Goal: Transaction & Acquisition: Purchase product/service

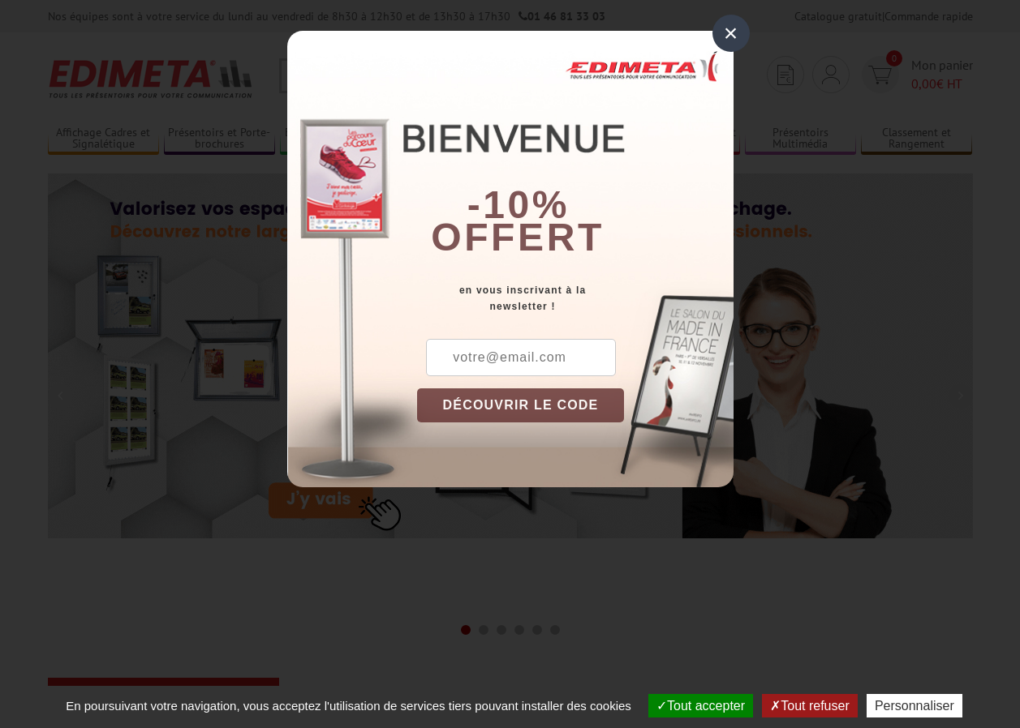
click at [725, 37] on div "×" at bounding box center [730, 33] width 37 height 37
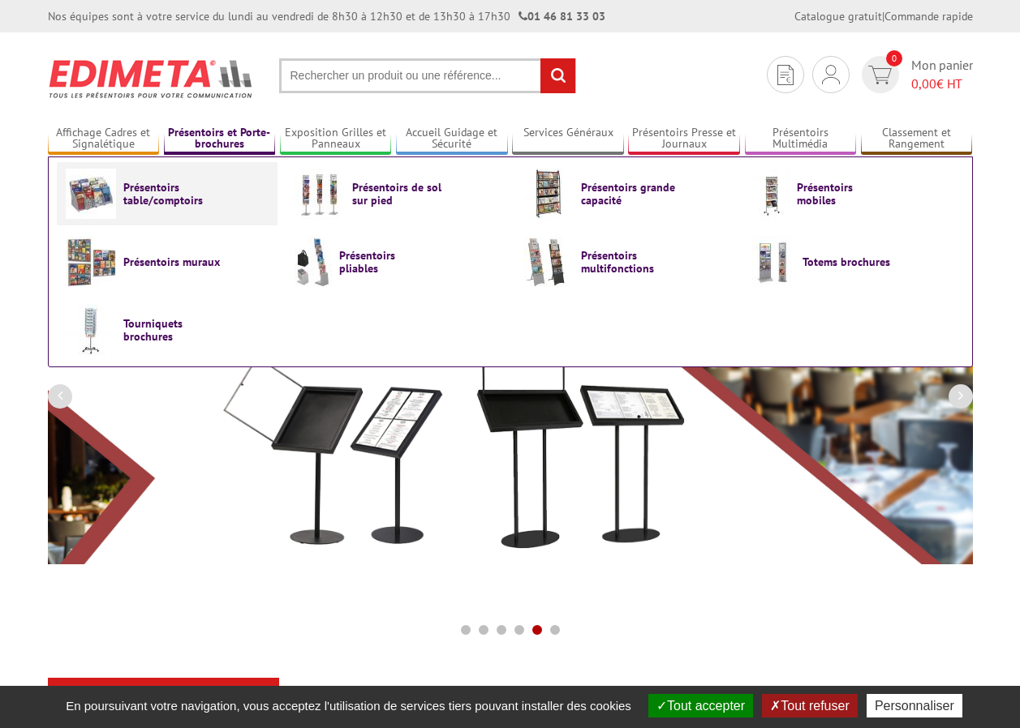
click at [171, 198] on span "Présentoirs table/comptoirs" at bounding box center [171, 194] width 97 height 26
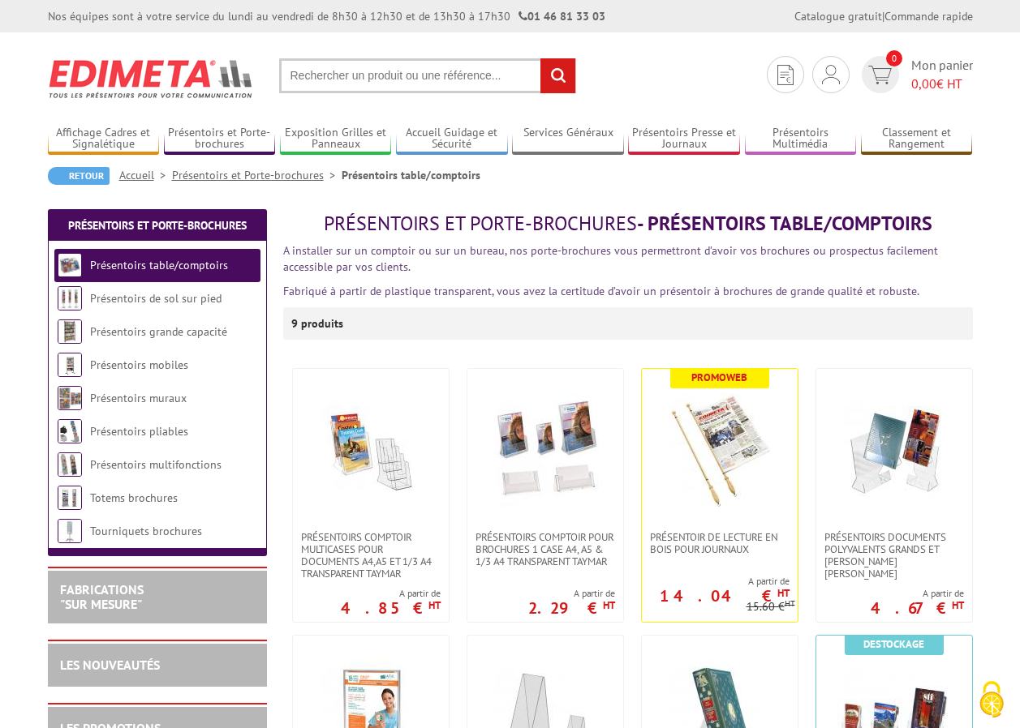
scroll to position [81, 0]
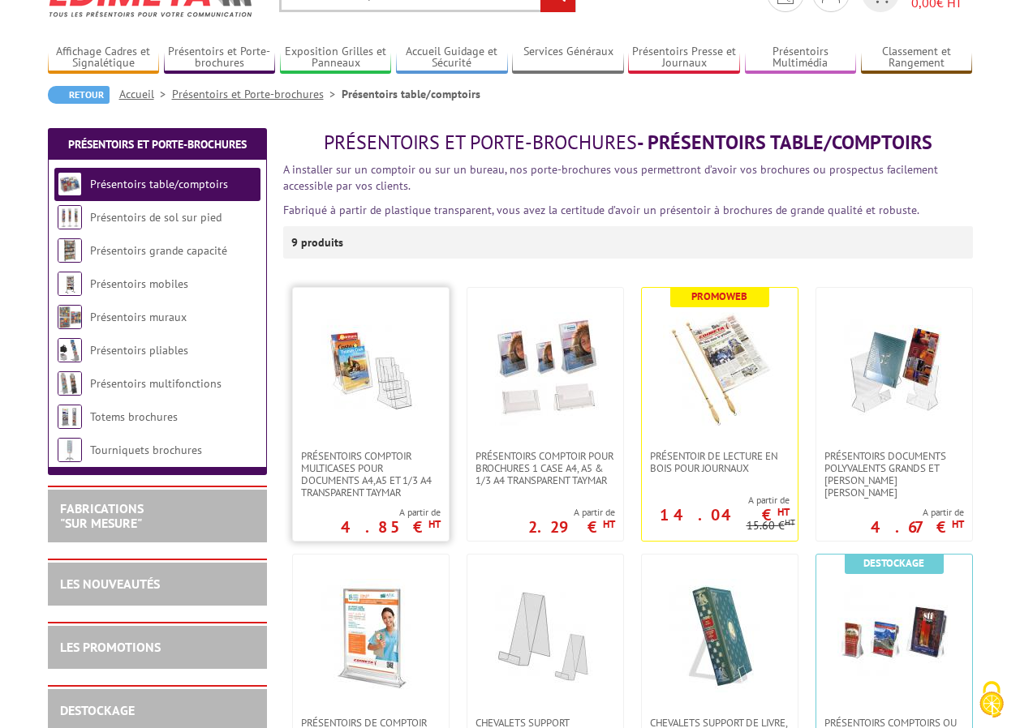
click at [415, 423] on img at bounding box center [371, 369] width 114 height 114
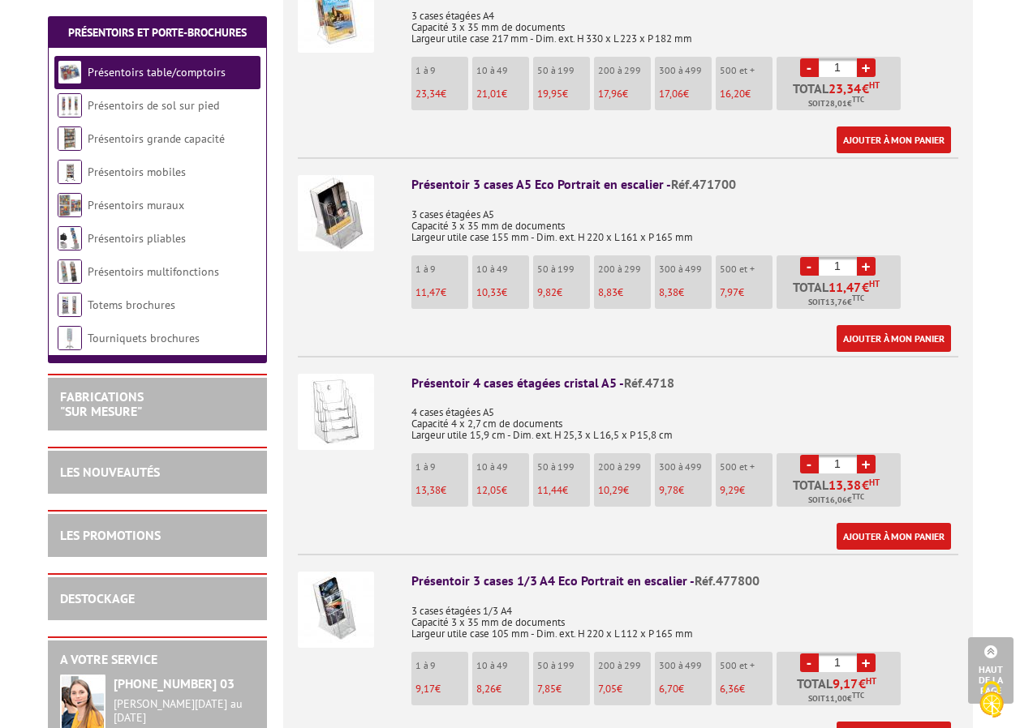
scroll to position [1136, 0]
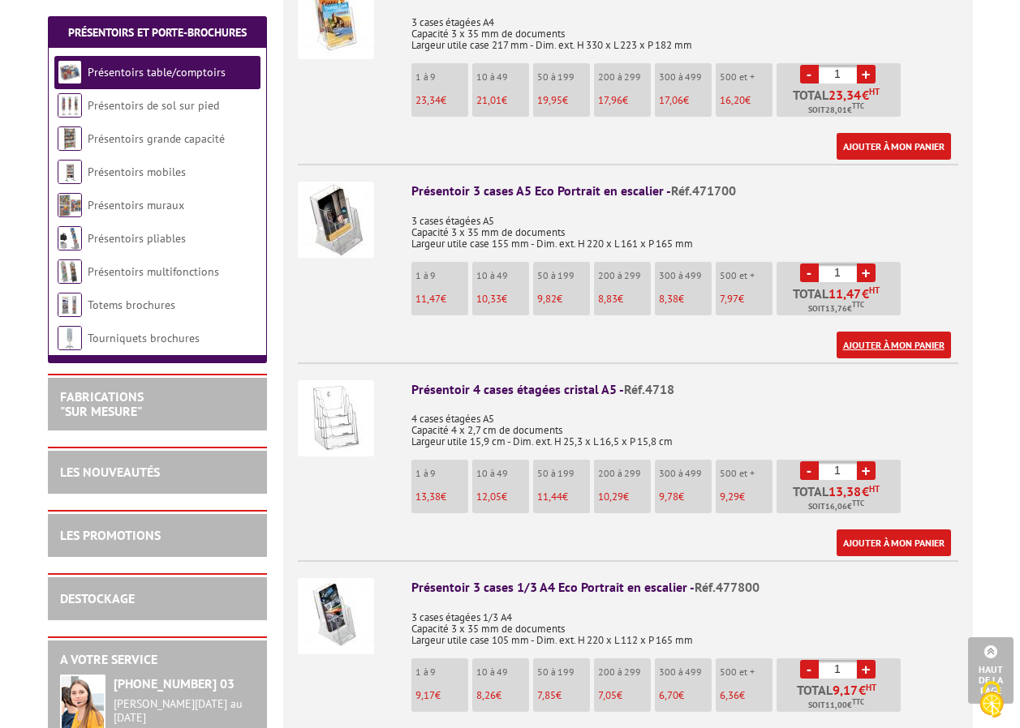
click at [880, 332] on link "Ajouter à mon panier" at bounding box center [893, 345] width 114 height 27
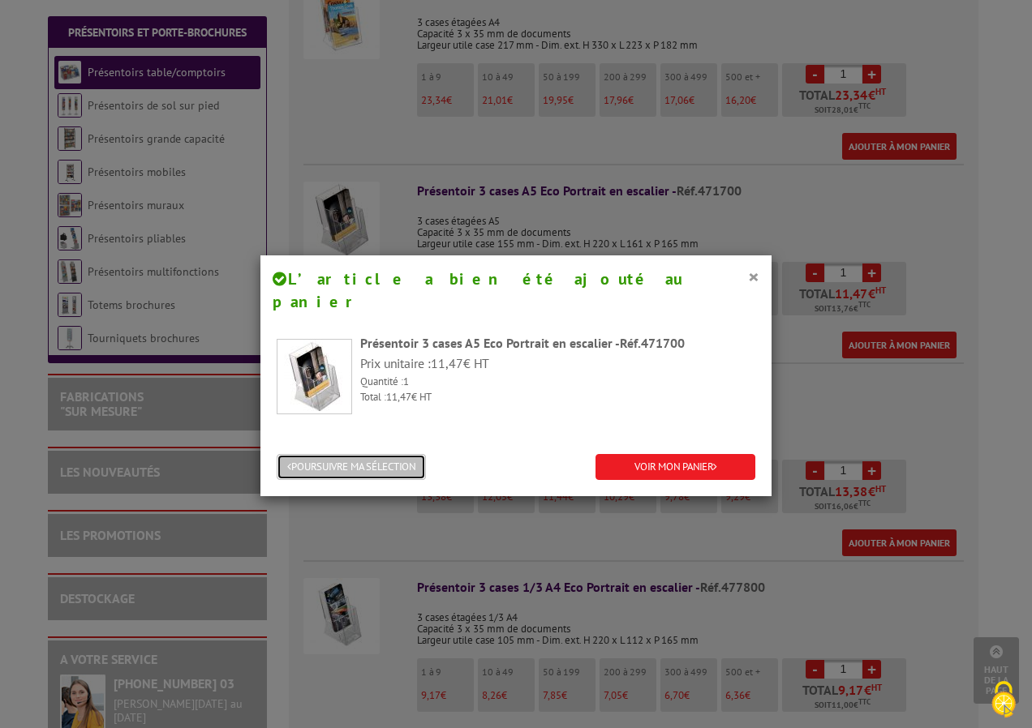
click at [384, 454] on button "POURSUIVRE MA SÉLECTION" at bounding box center [351, 467] width 149 height 27
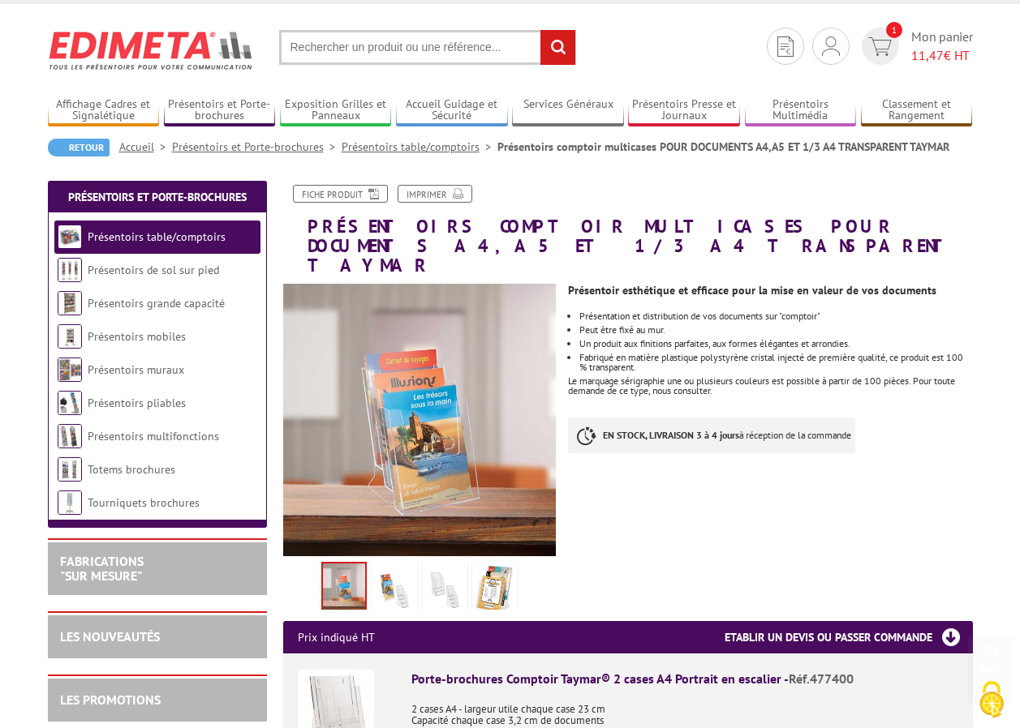
scroll to position [0, 0]
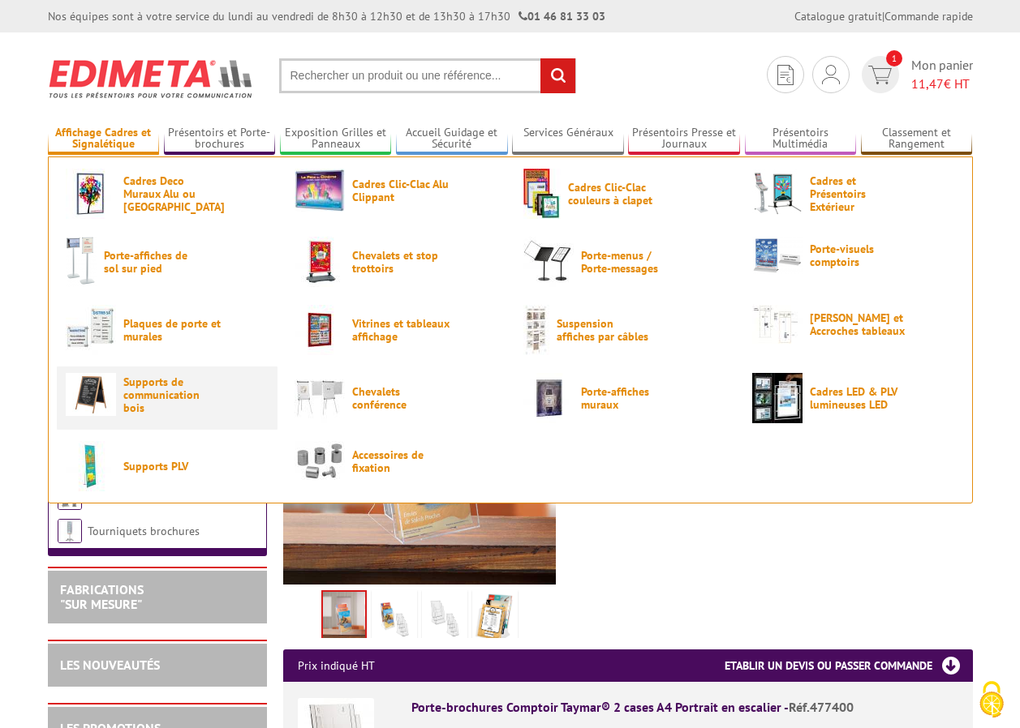
click at [174, 393] on span "Supports de communication bois" at bounding box center [171, 395] width 97 height 39
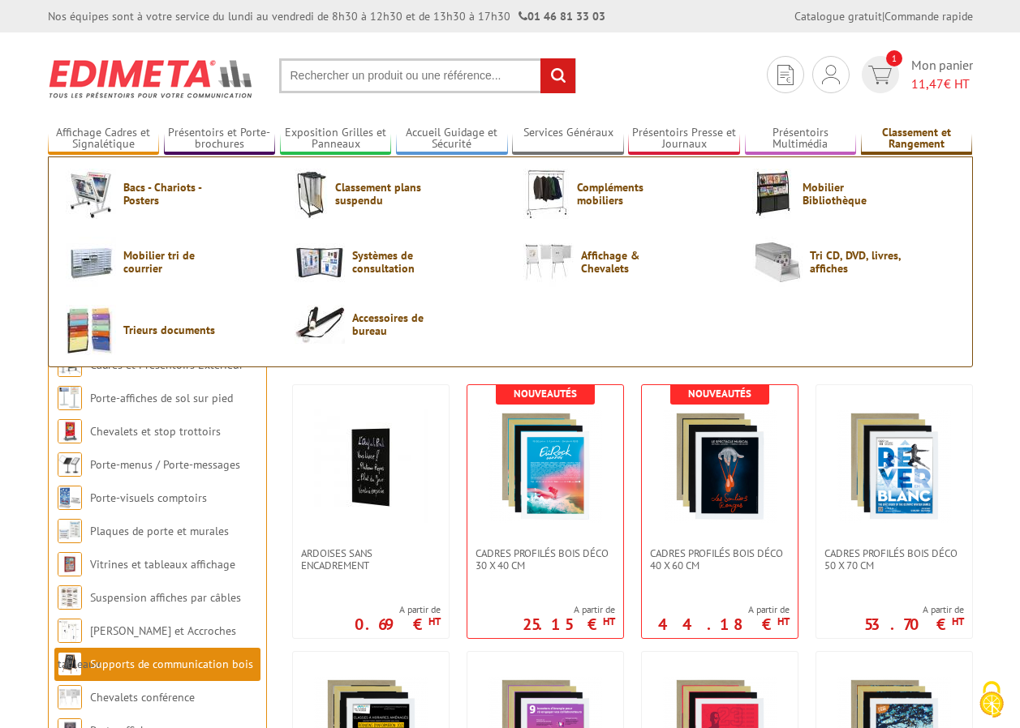
click at [907, 133] on link "Classement et Rangement" at bounding box center [917, 139] width 112 height 27
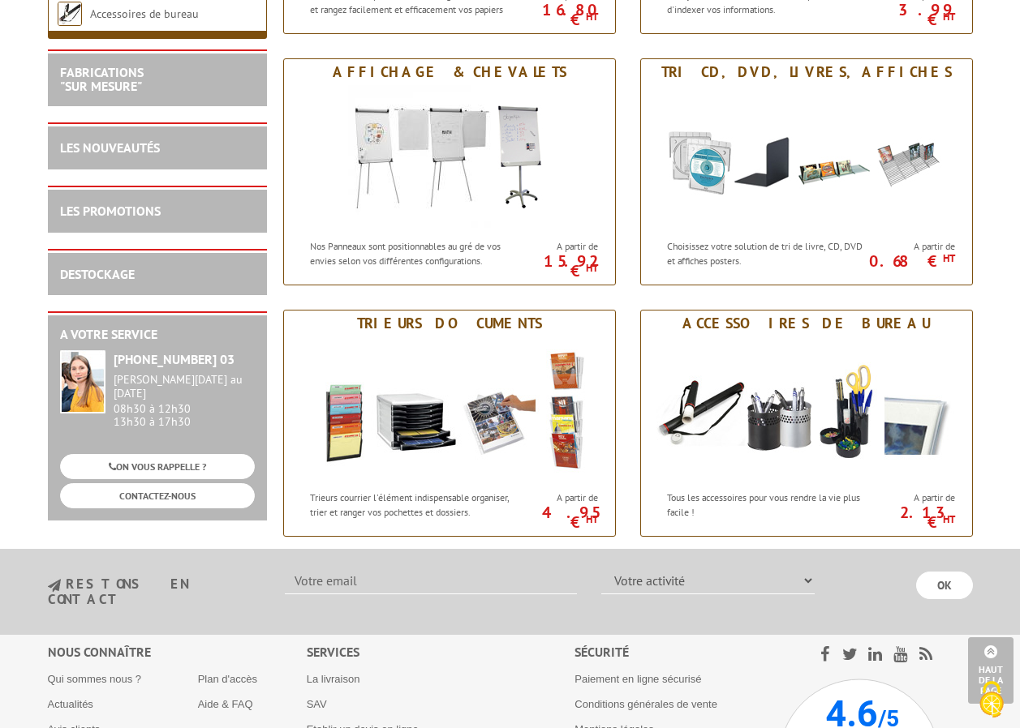
scroll to position [1055, 0]
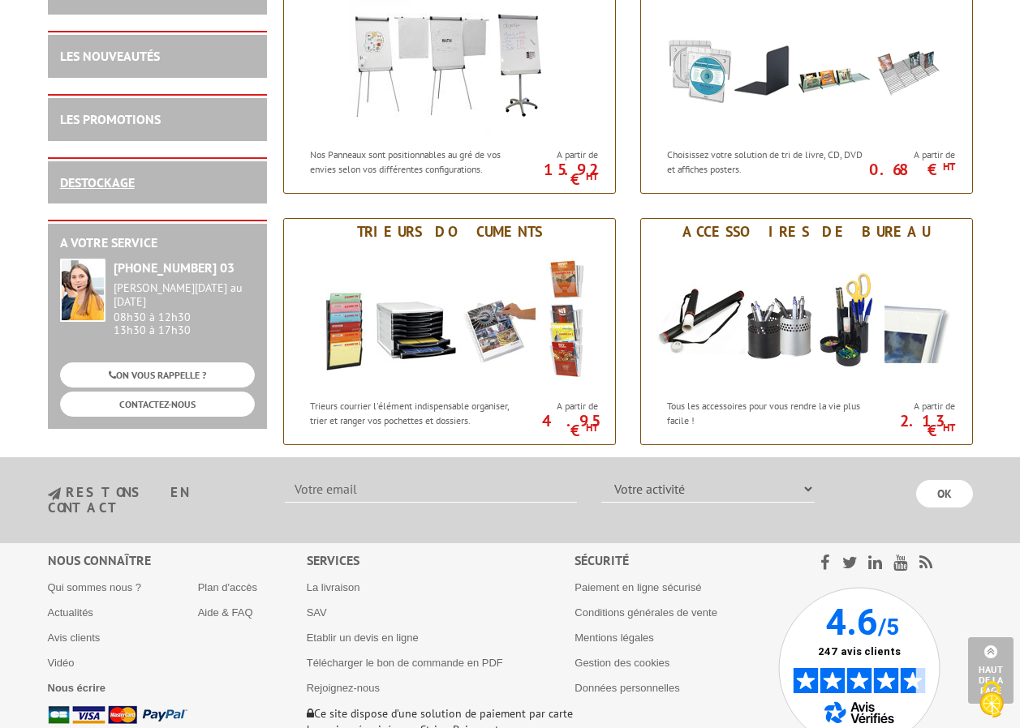
click at [71, 191] on link "DESTOCKAGE" at bounding box center [97, 182] width 75 height 16
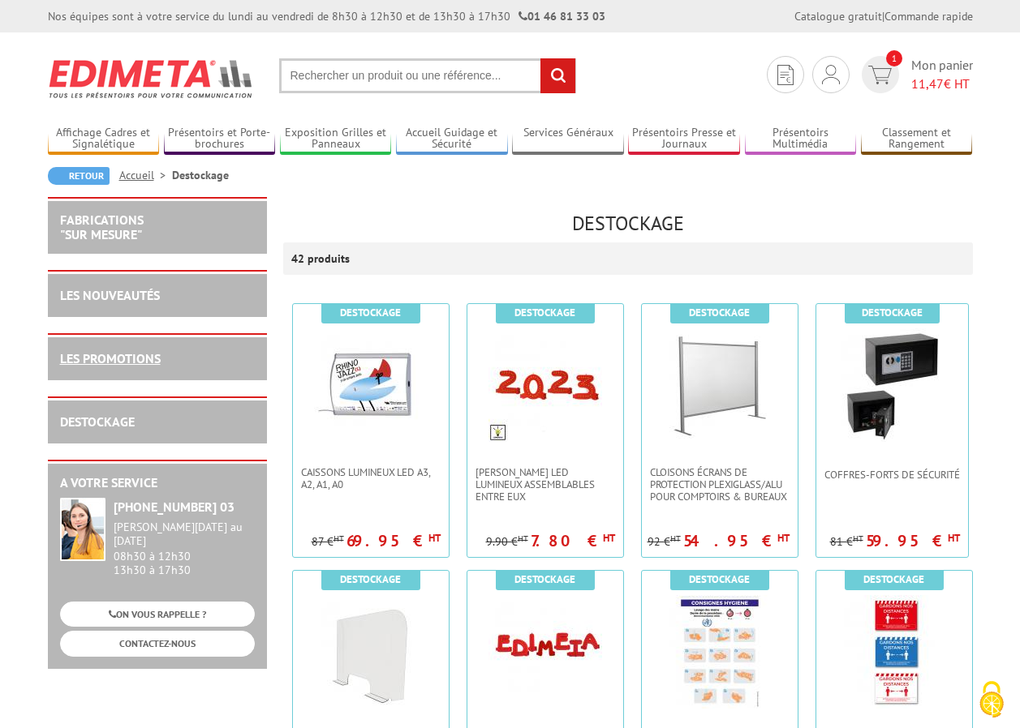
click at [109, 359] on link "LES PROMOTIONS" at bounding box center [110, 358] width 101 height 16
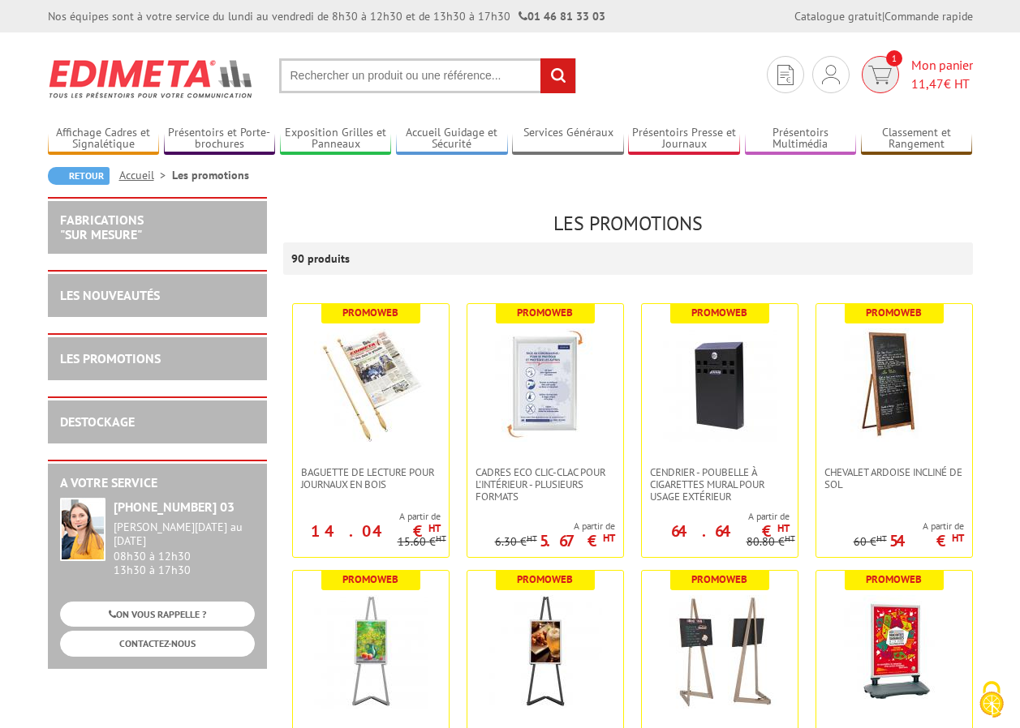
click at [913, 76] on span "11,47" at bounding box center [927, 83] width 32 height 16
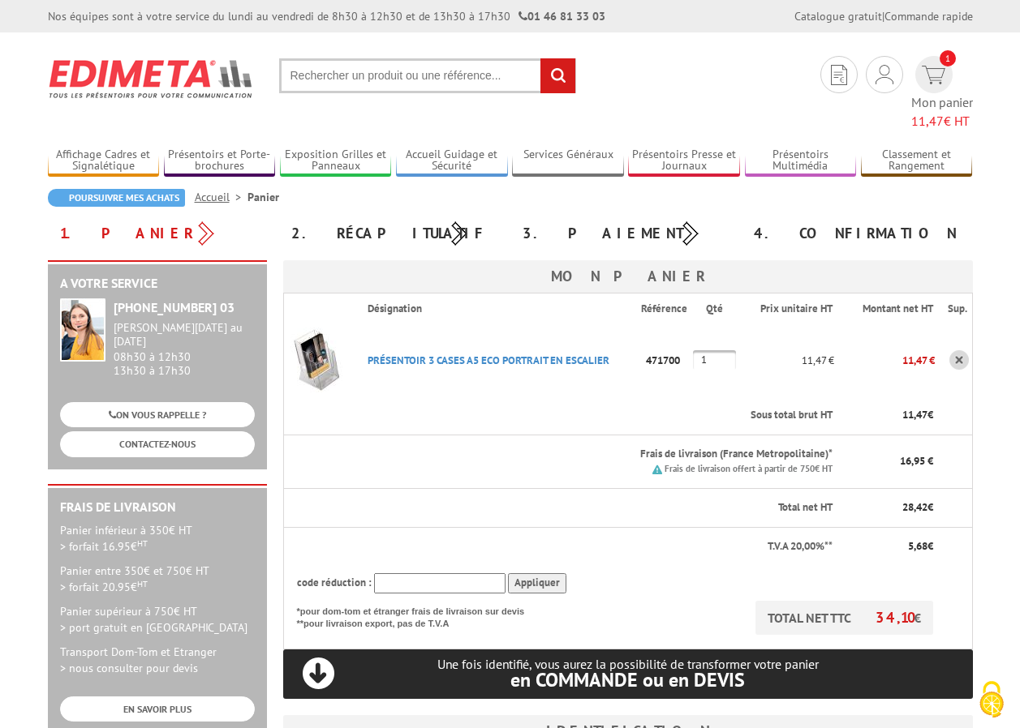
click at [681, 346] on p "471700" at bounding box center [667, 360] width 52 height 28
click at [351, 75] on input "text" at bounding box center [427, 75] width 297 height 35
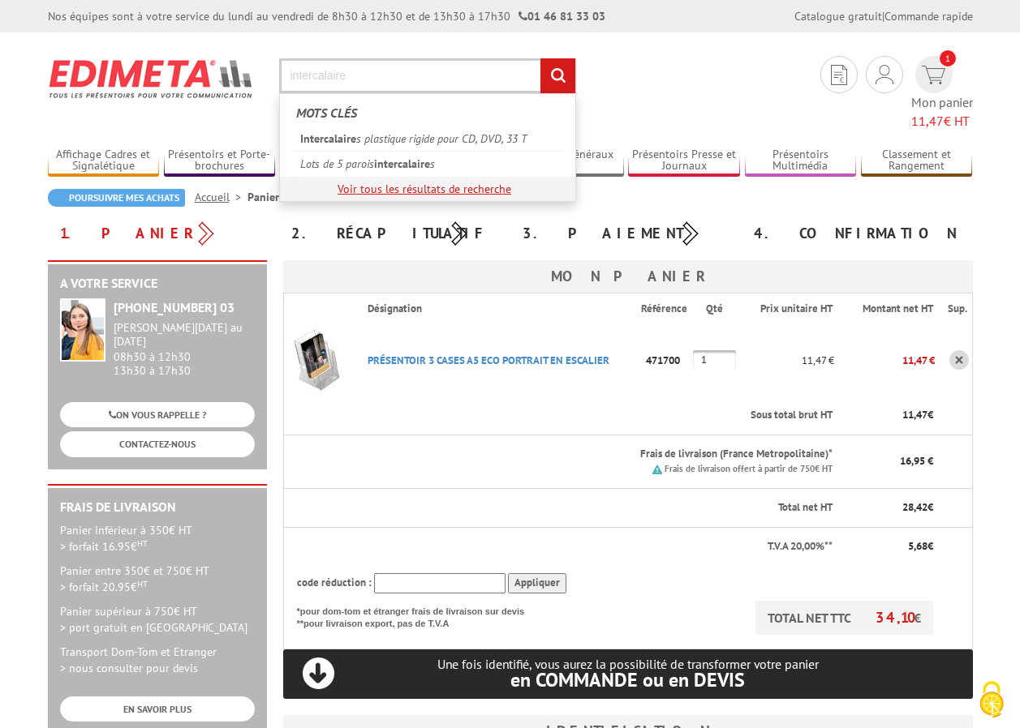
type input "intercalaire"
click at [364, 187] on link "Voir tous les résultats de recherche" at bounding box center [424, 189] width 174 height 15
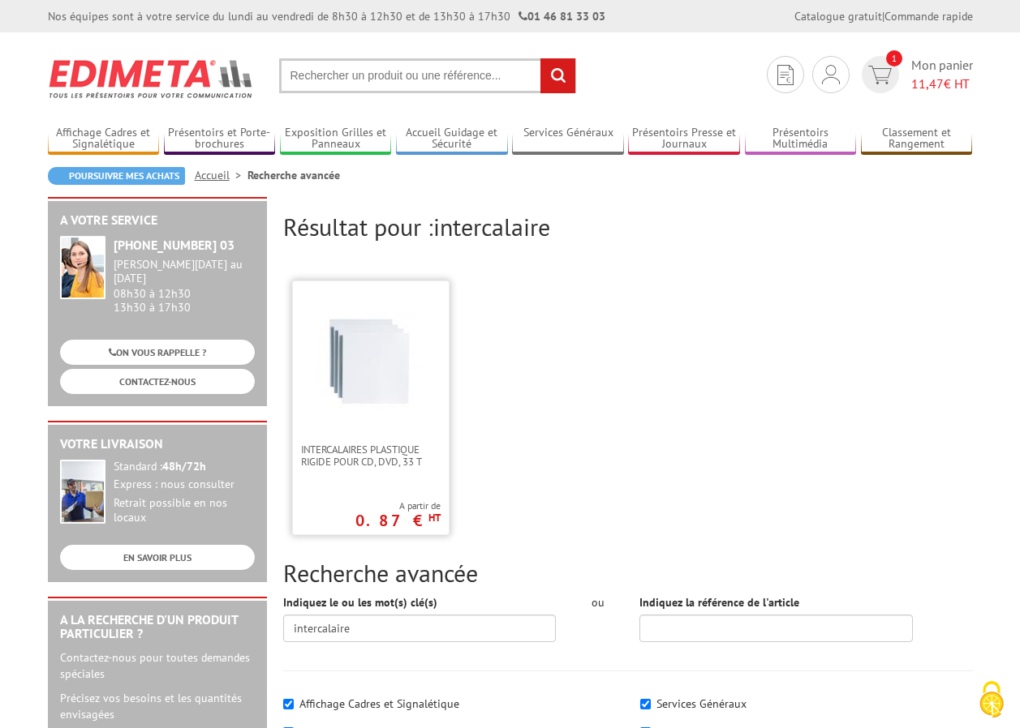
click at [398, 352] on img at bounding box center [370, 358] width 105 height 105
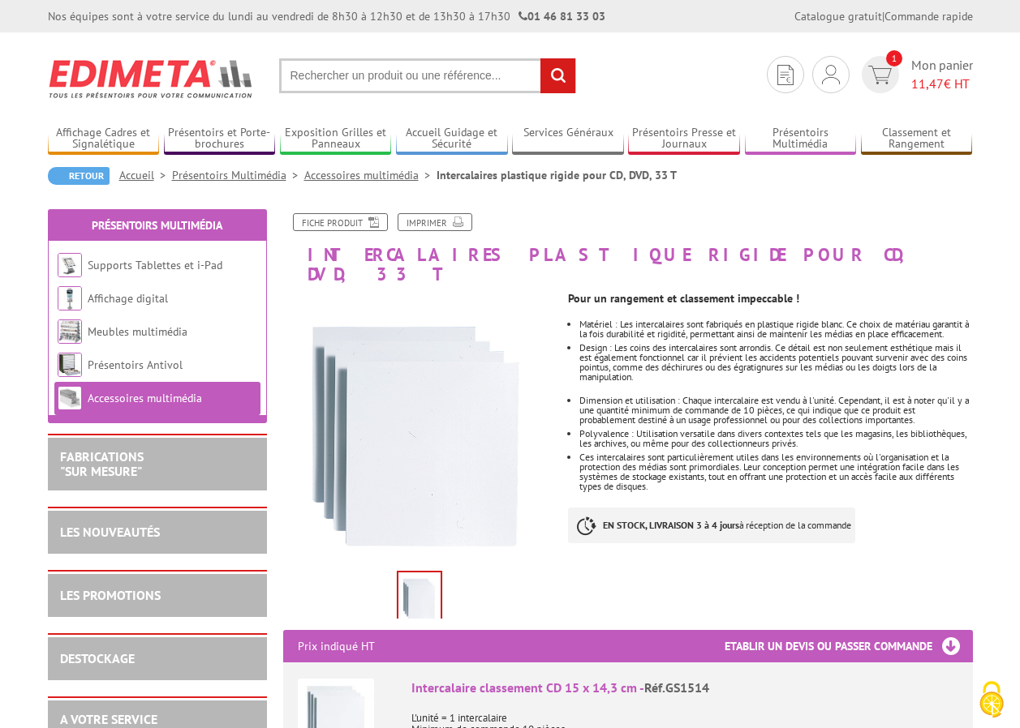
click at [392, 71] on input "text" at bounding box center [427, 75] width 297 height 35
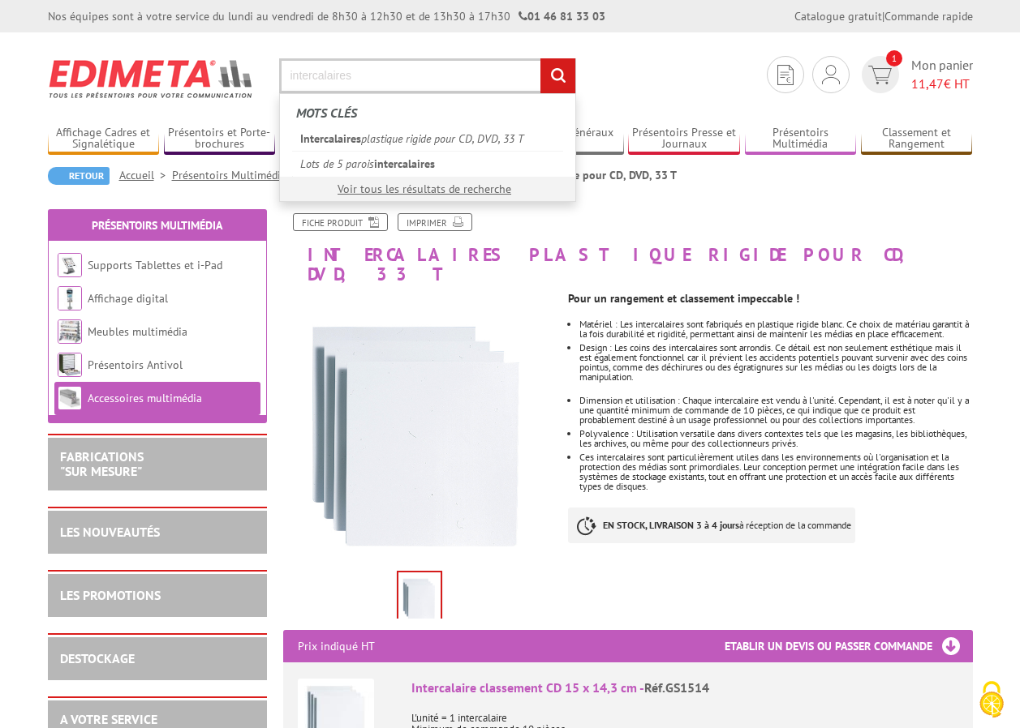
type input "intercalaires"
click at [548, 74] on input "rechercher" at bounding box center [557, 75] width 35 height 35
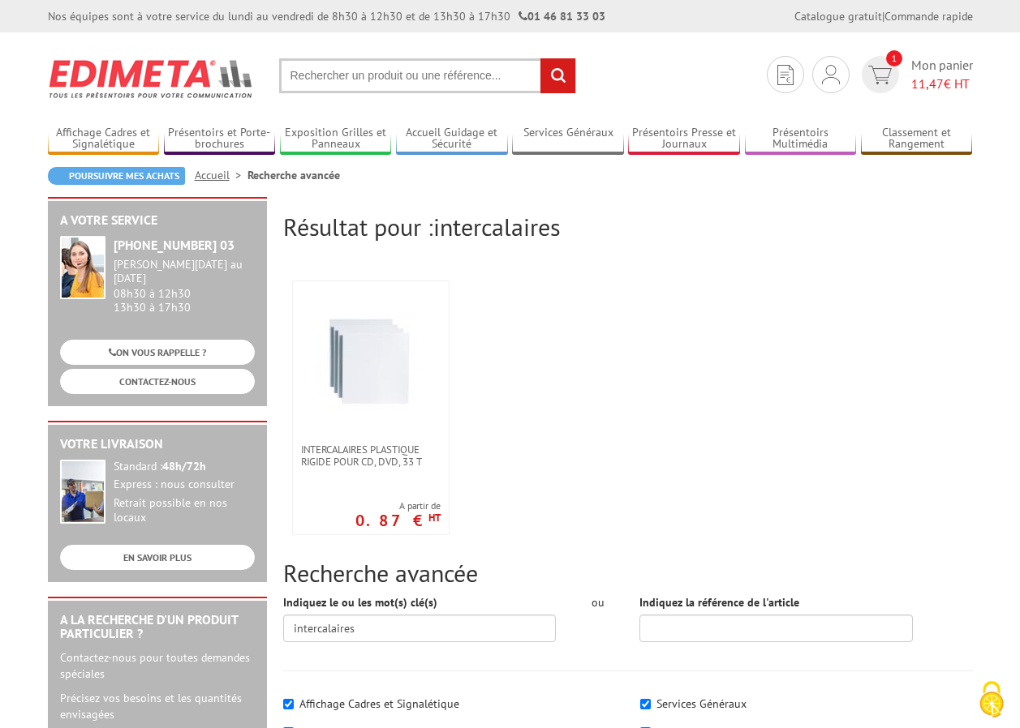
scroll to position [81, 0]
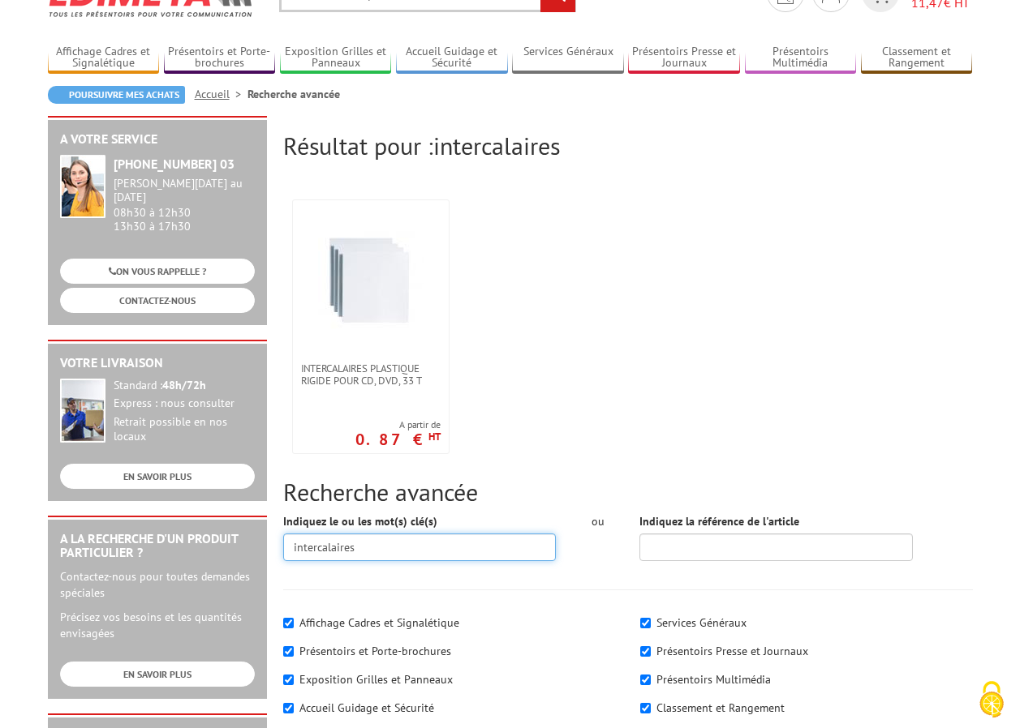
click at [395, 551] on input "intercalaires" at bounding box center [419, 548] width 273 height 28
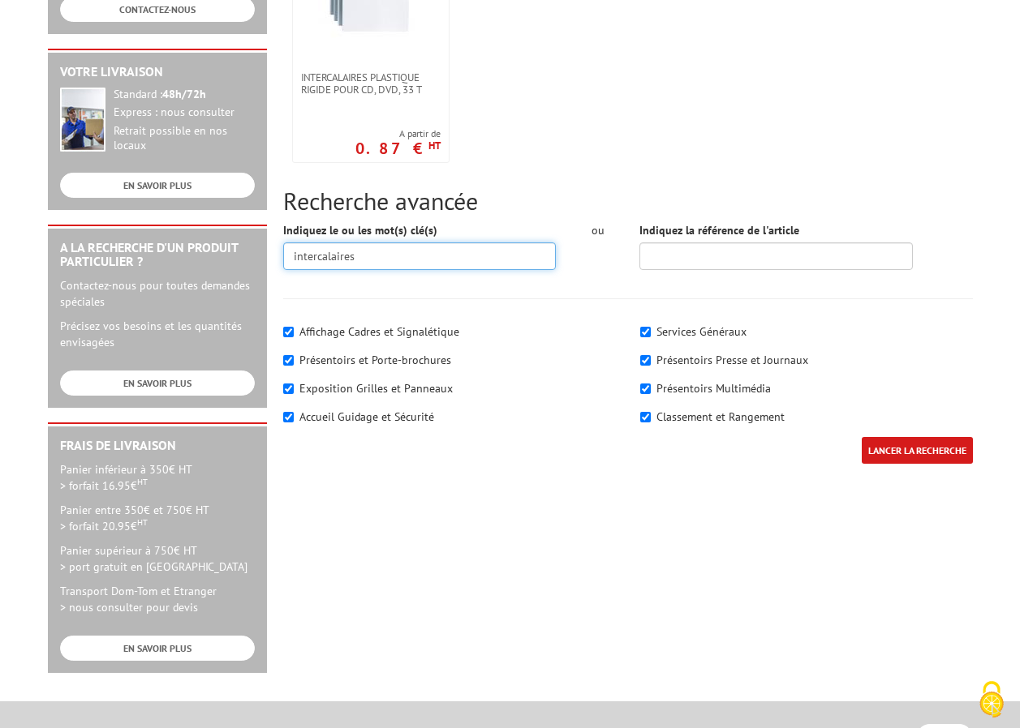
scroll to position [487, 0]
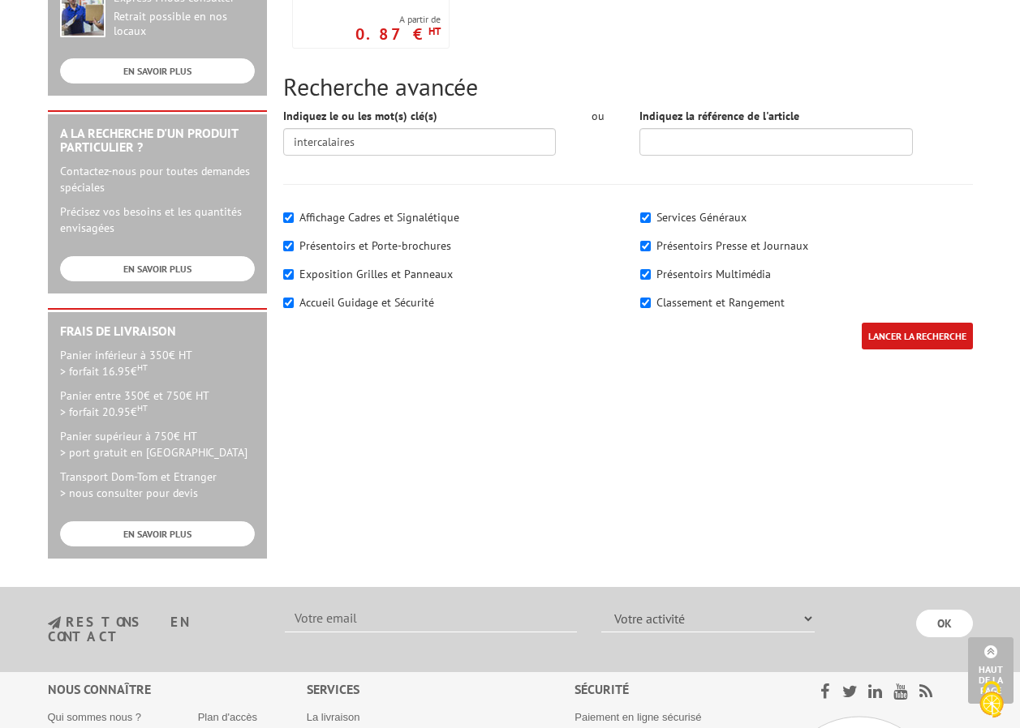
click at [885, 334] on input "LANCER LA RECHERCHE" at bounding box center [916, 336] width 111 height 27
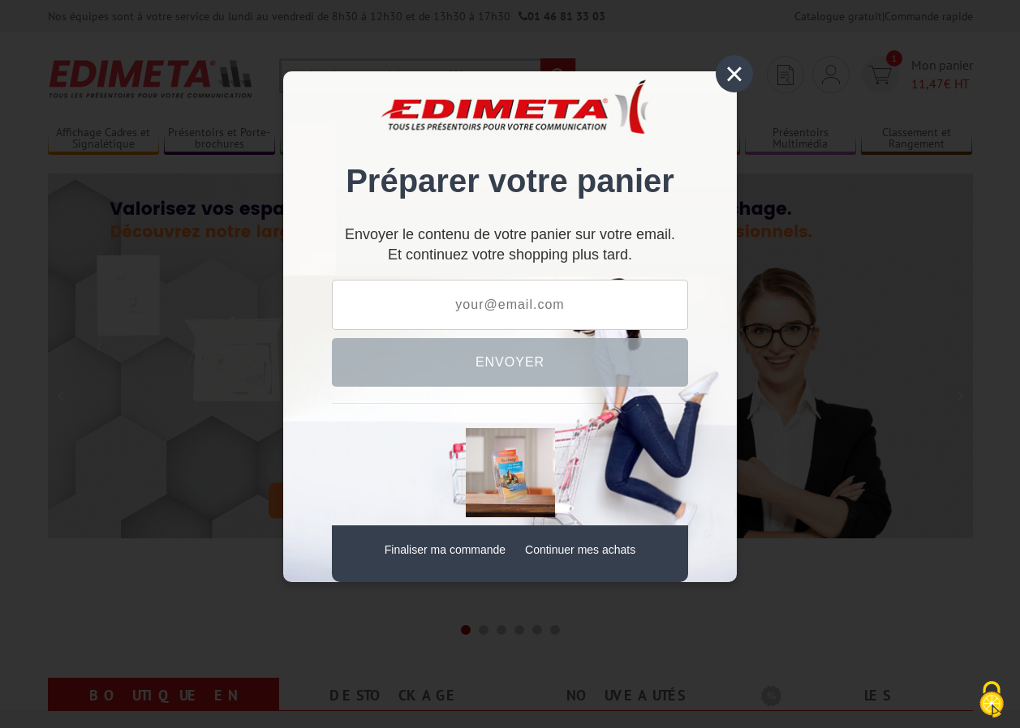
click at [735, 75] on div "×" at bounding box center [733, 73] width 37 height 37
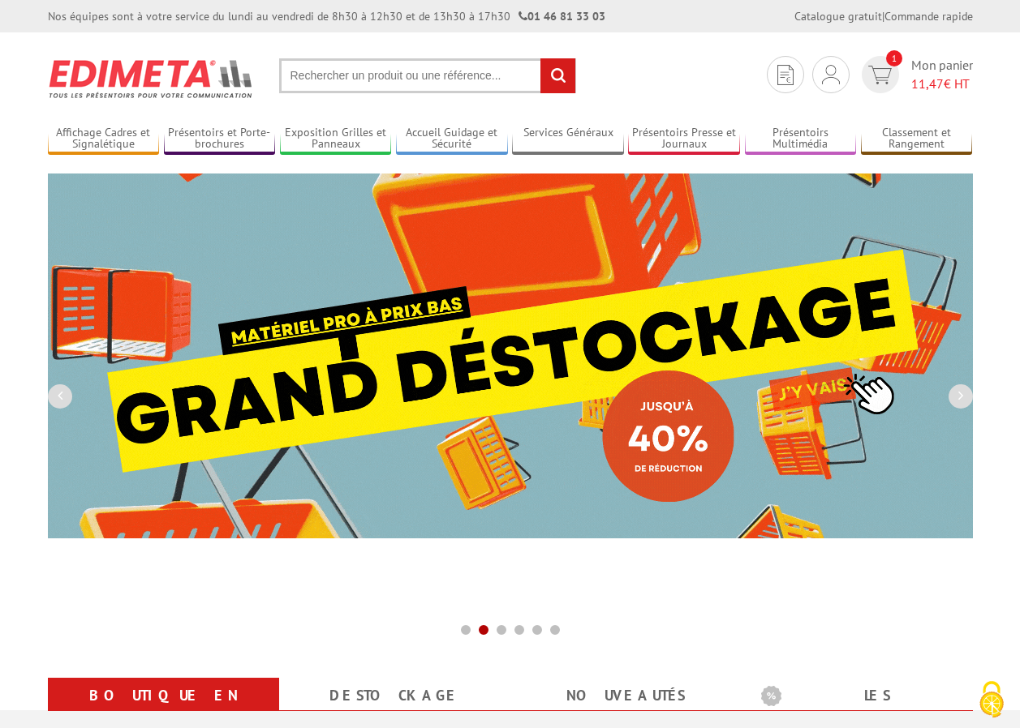
click at [372, 75] on input "text" at bounding box center [427, 75] width 297 height 35
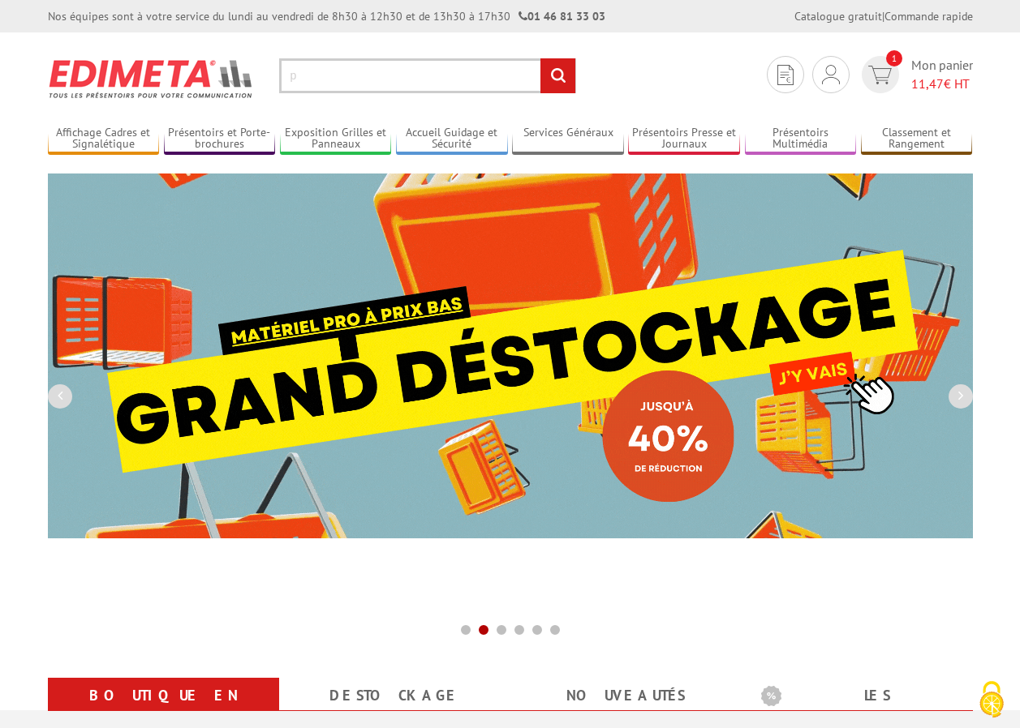
type input "p"
